Goal: Navigation & Orientation: Find specific page/section

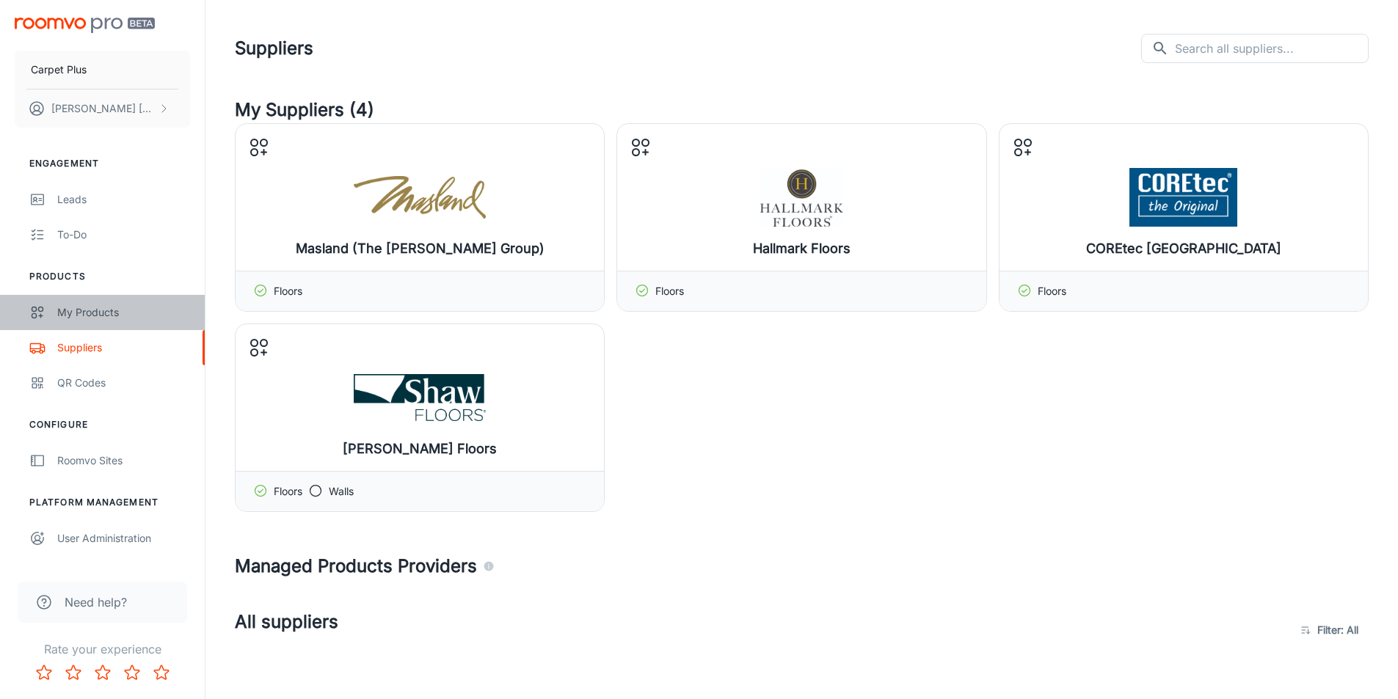
click at [112, 316] on div "My Products" at bounding box center [123, 313] width 133 height 16
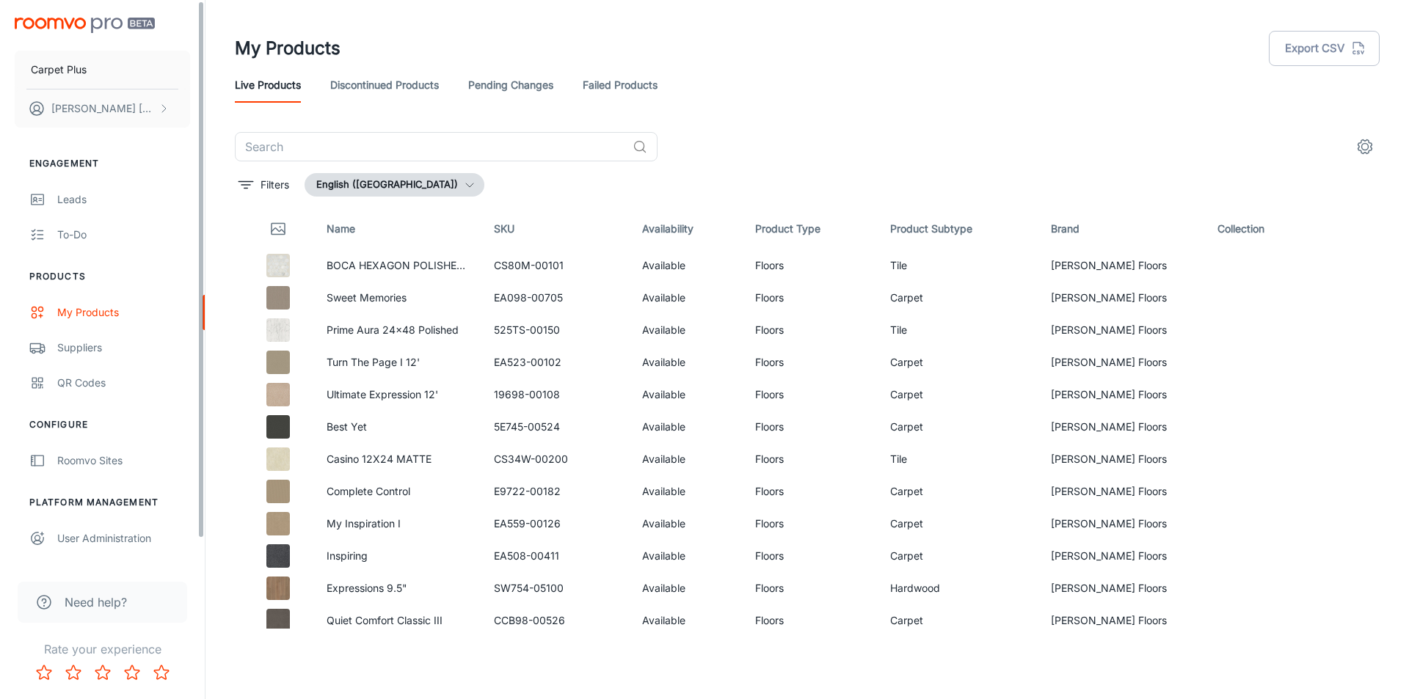
scroll to position [27, 0]
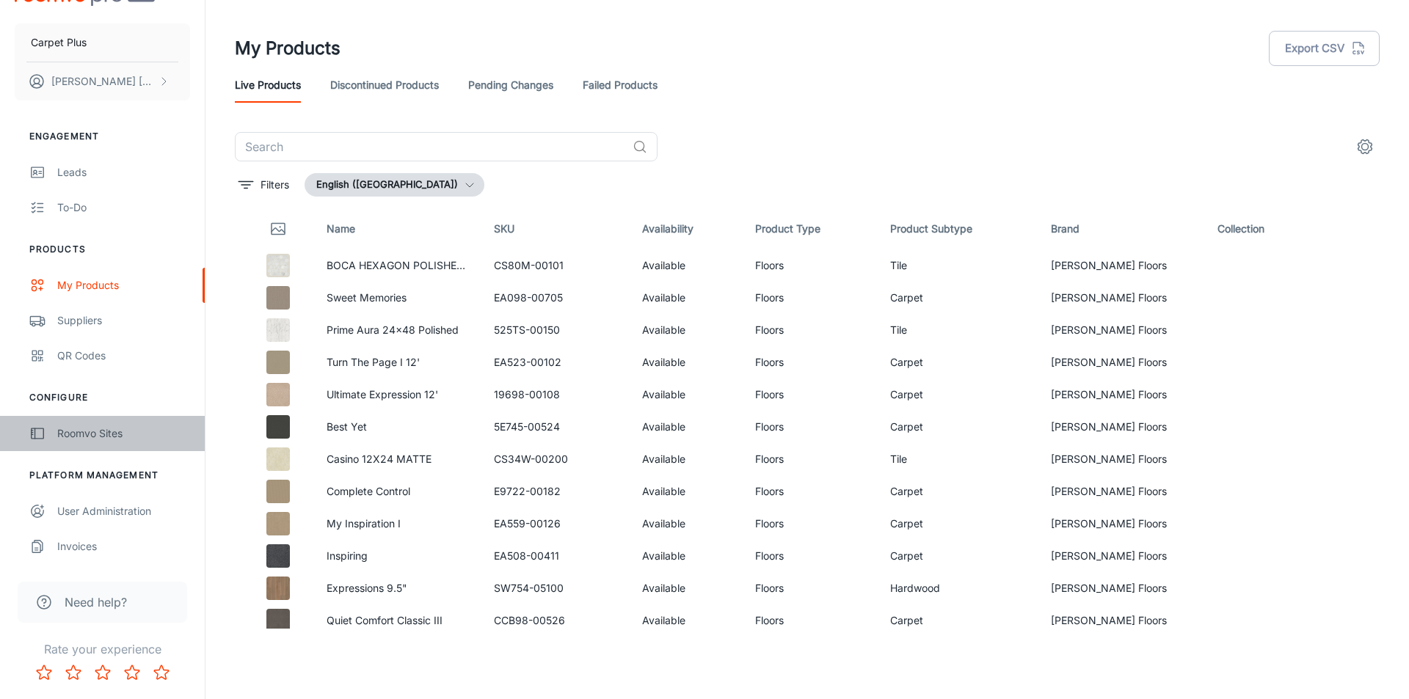
click at [85, 442] on link "Roomvo Sites" at bounding box center [102, 433] width 205 height 35
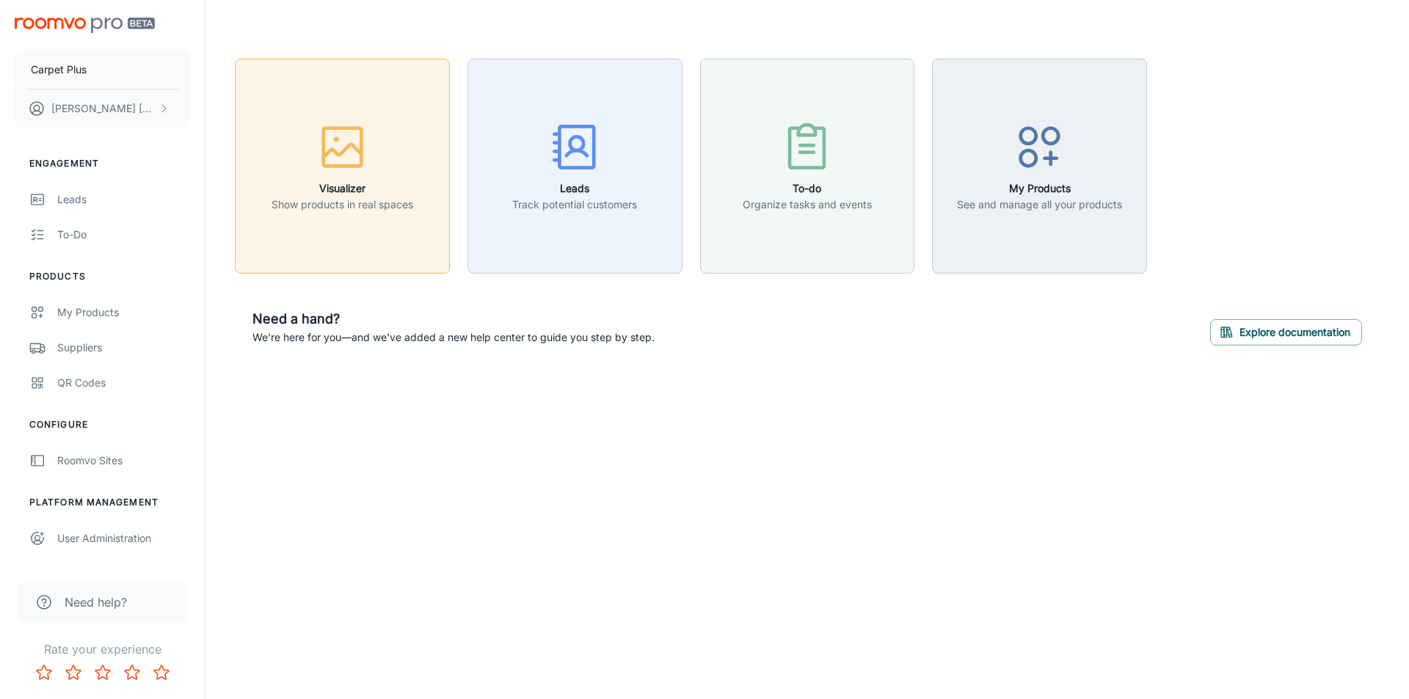
click at [295, 122] on div "button" at bounding box center [343, 150] width 142 height 61
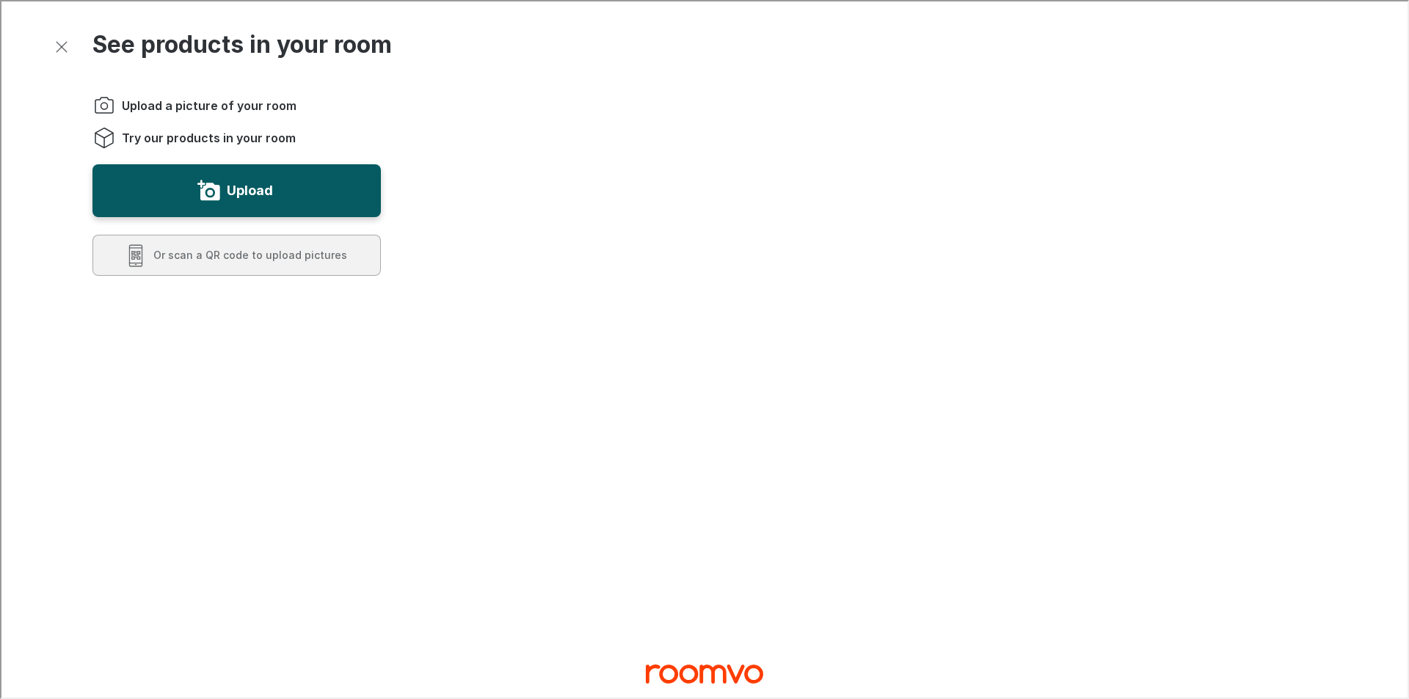
click at [65, 51] on line "Exit visualizer" at bounding box center [60, 45] width 10 height 10
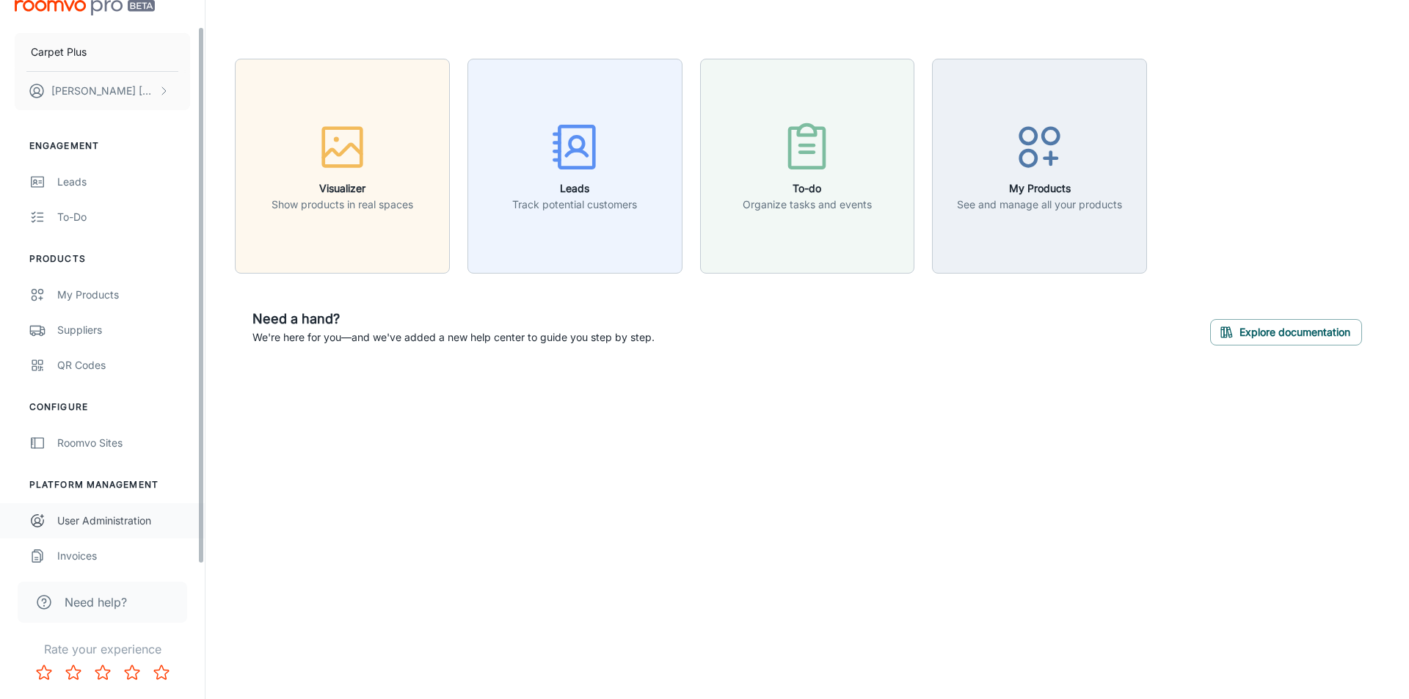
scroll to position [27, 0]
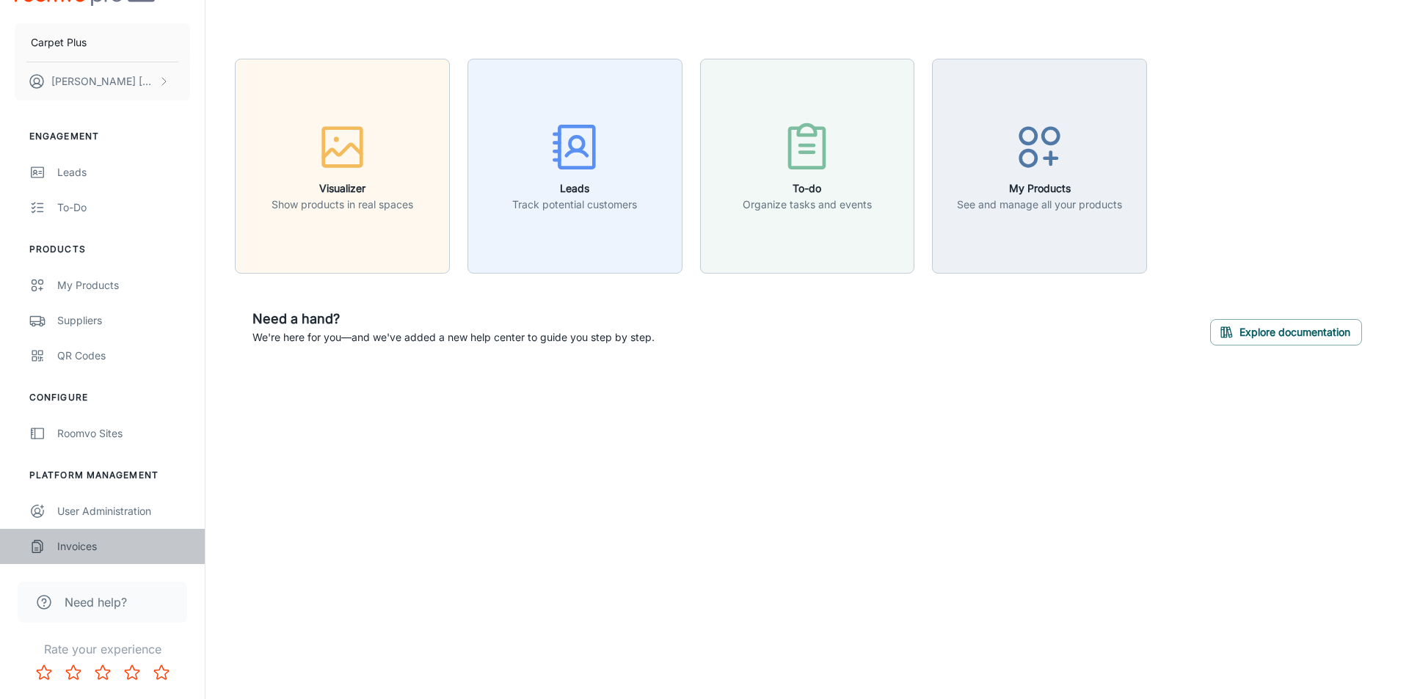
click at [90, 547] on div "Invoices" at bounding box center [123, 547] width 133 height 16
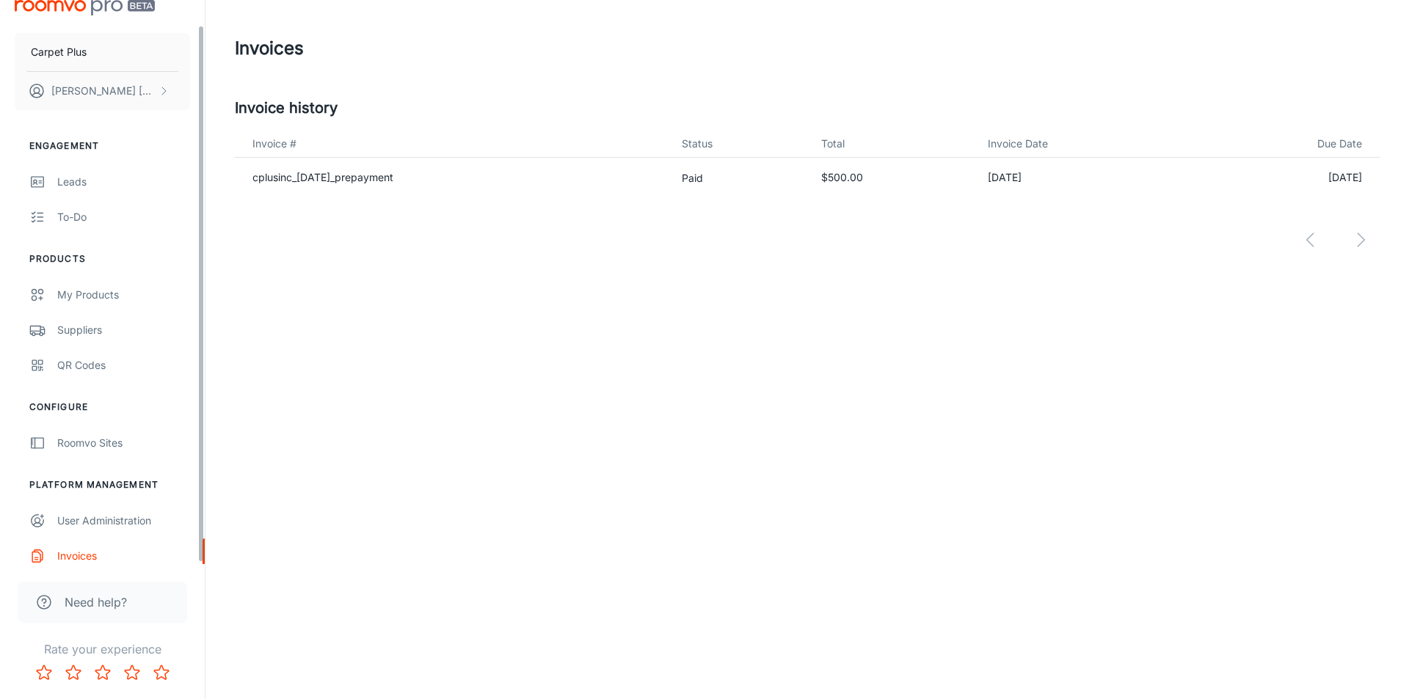
scroll to position [27, 0]
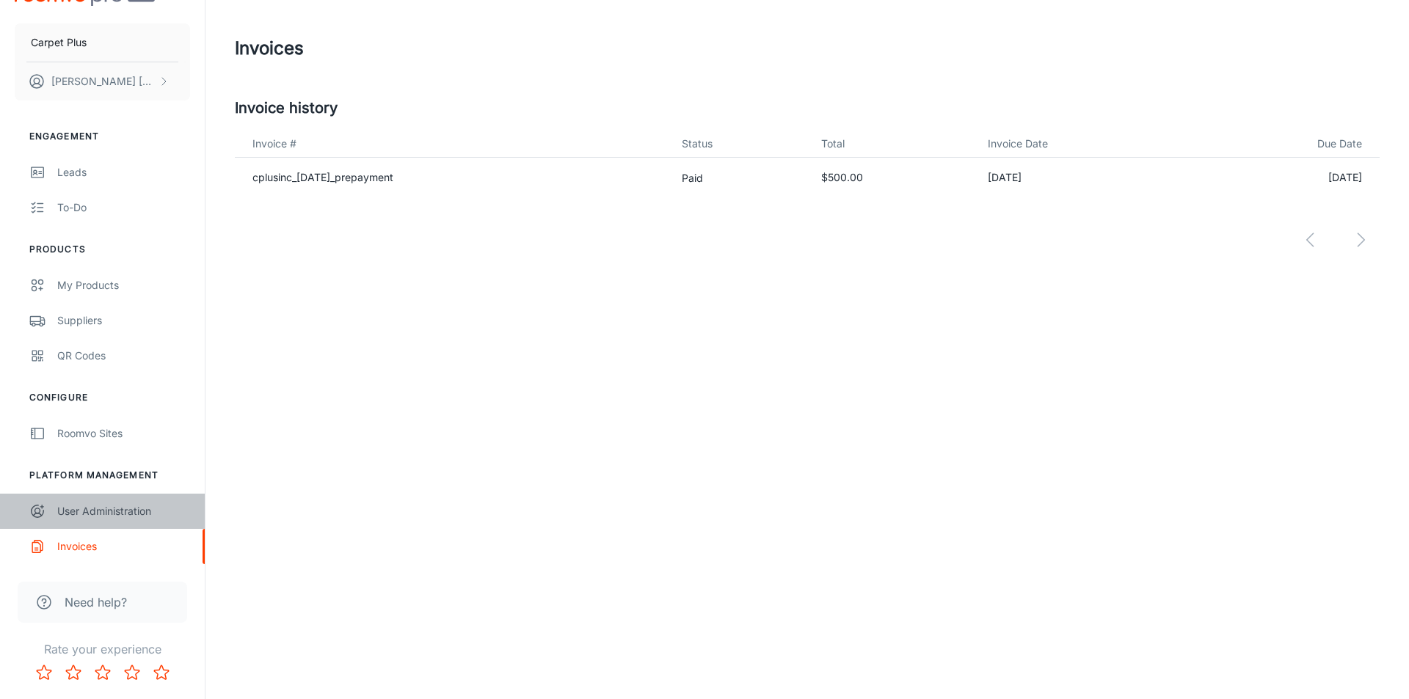
click at [99, 519] on div "User Administration" at bounding box center [123, 511] width 133 height 16
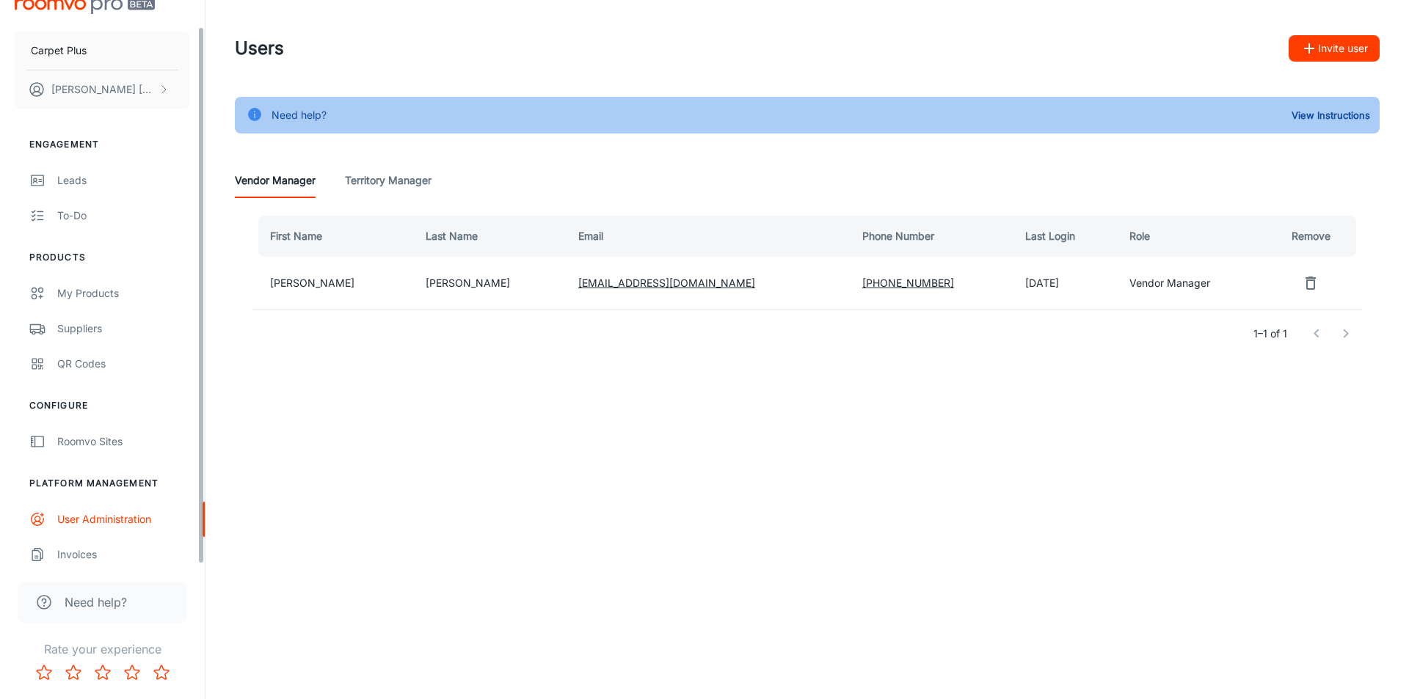
scroll to position [27, 0]
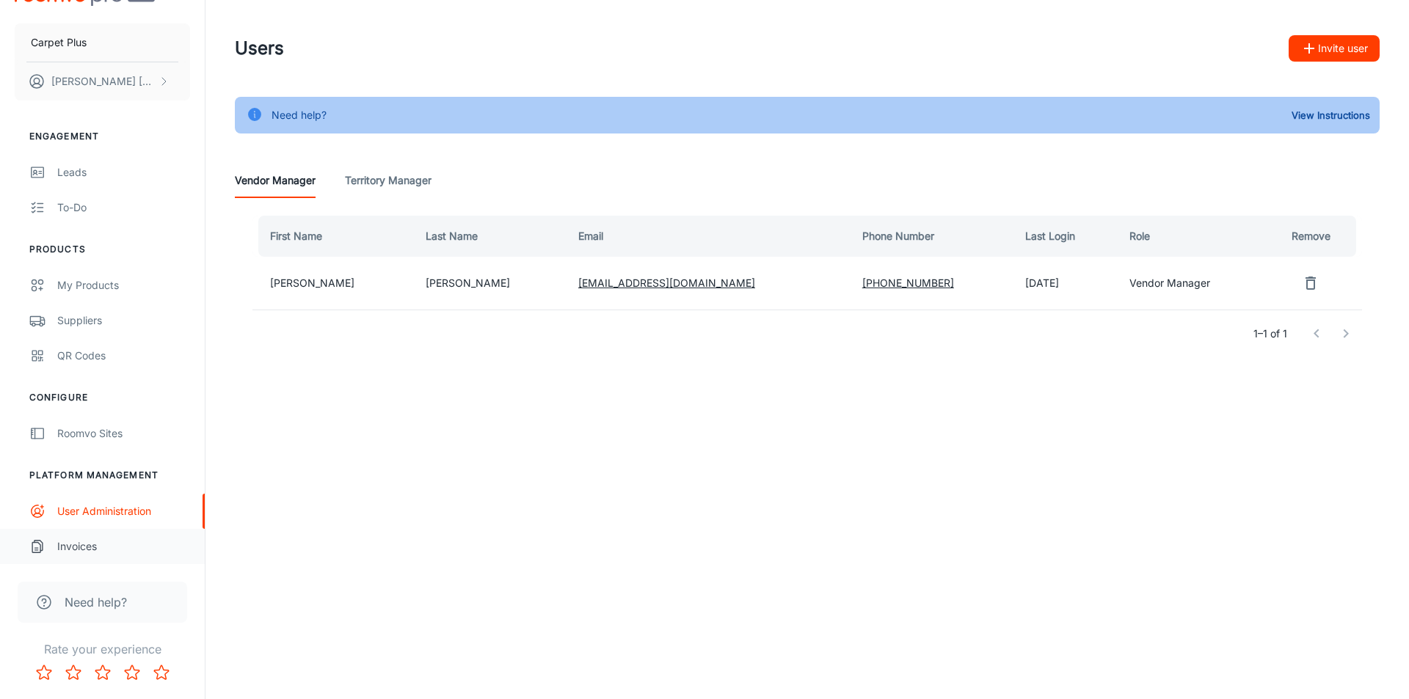
click at [57, 551] on link "Invoices" at bounding box center [102, 546] width 205 height 35
